Goal: Check status: Check status

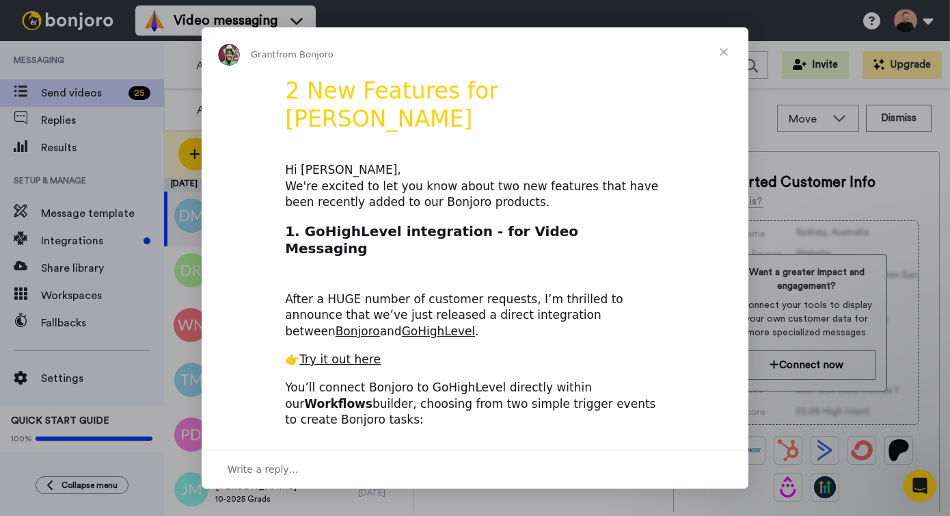
click at [722, 56] on span "Close" at bounding box center [723, 51] width 49 height 49
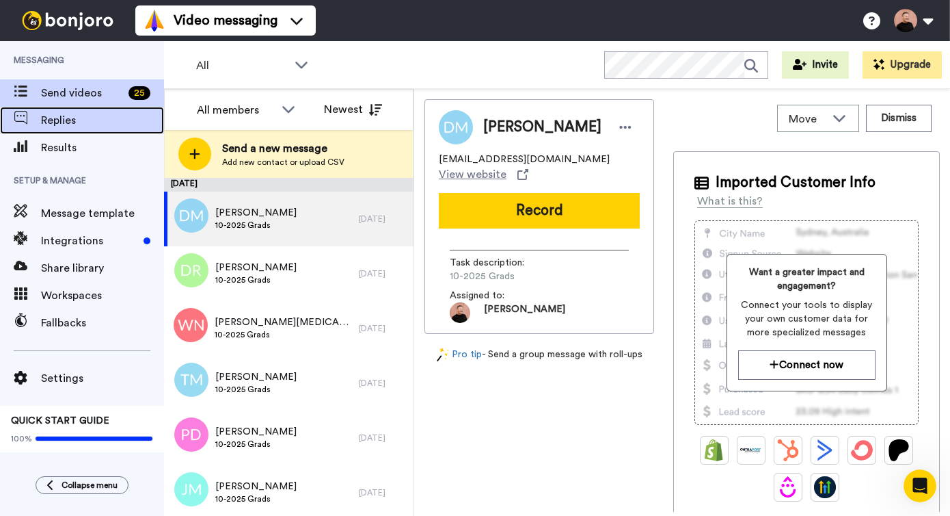
click at [45, 124] on span "Replies" at bounding box center [102, 120] width 123 height 16
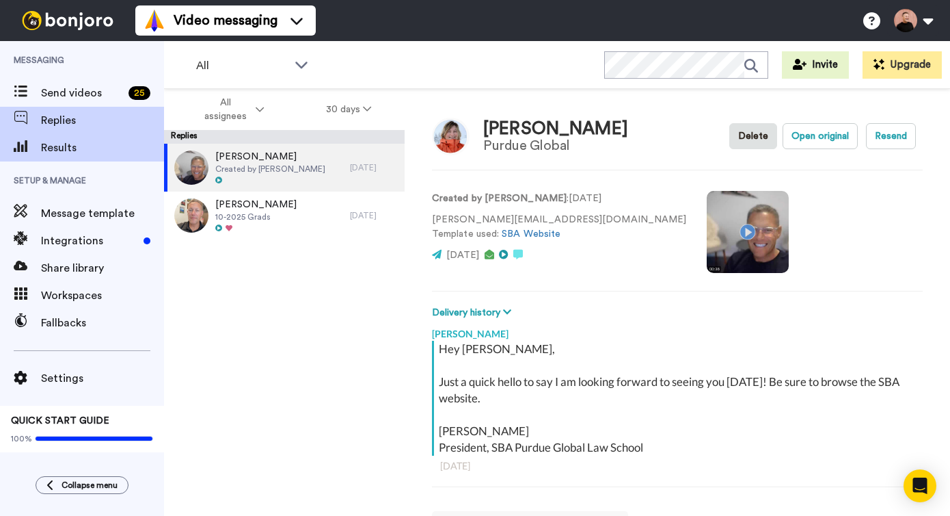
scroll to position [11, 0]
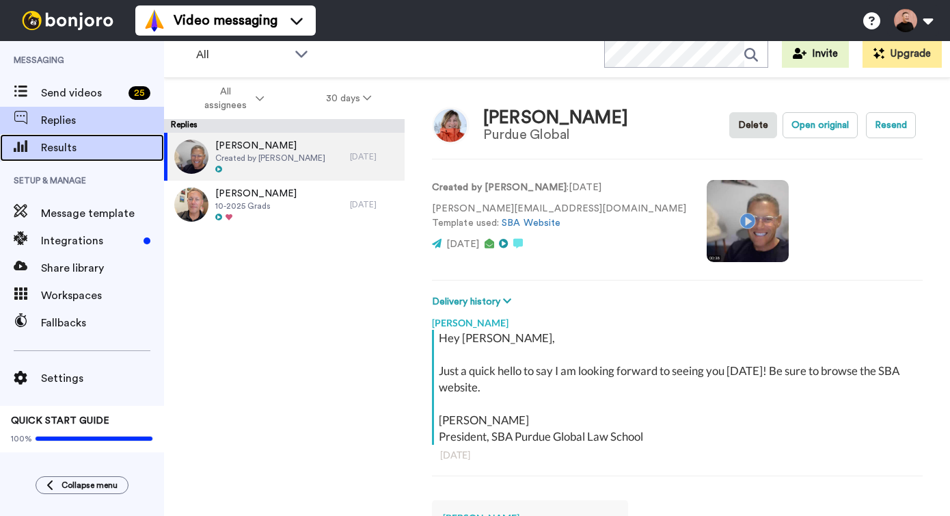
click at [68, 156] on div "Results" at bounding box center [82, 147] width 164 height 27
